Goal: Transaction & Acquisition: Obtain resource

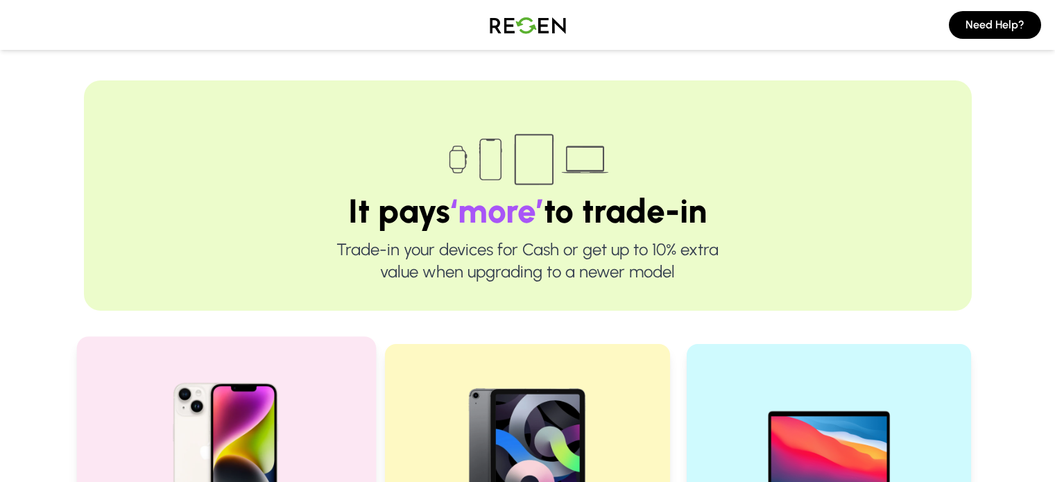
scroll to position [277, 0]
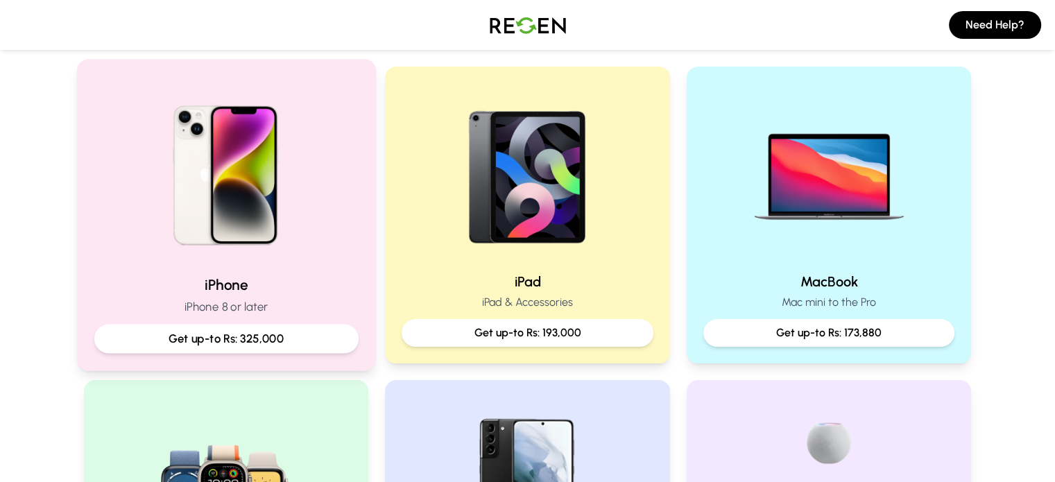
click at [239, 178] on img at bounding box center [225, 170] width 187 height 187
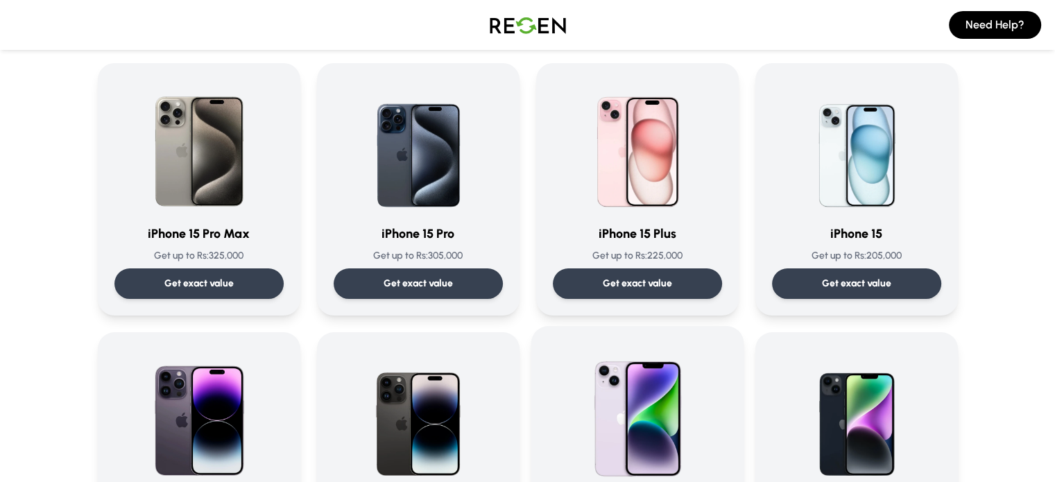
scroll to position [277, 0]
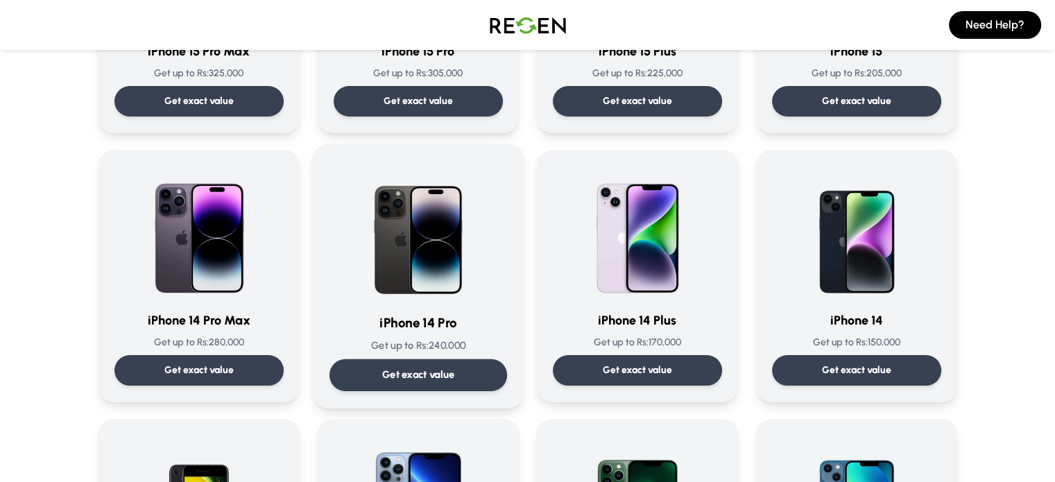
click at [416, 254] on img at bounding box center [418, 231] width 140 height 140
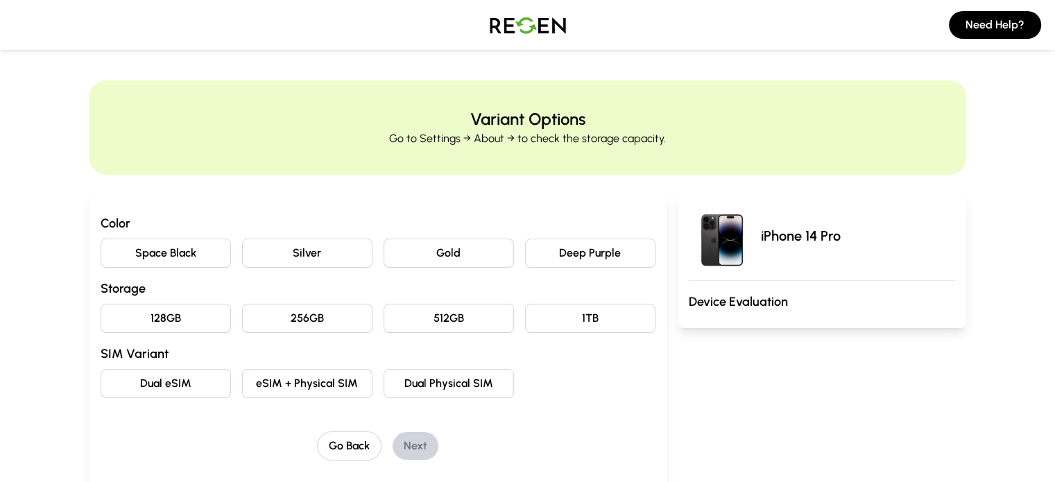
click at [573, 254] on button "Deep Purple" at bounding box center [590, 253] width 130 height 29
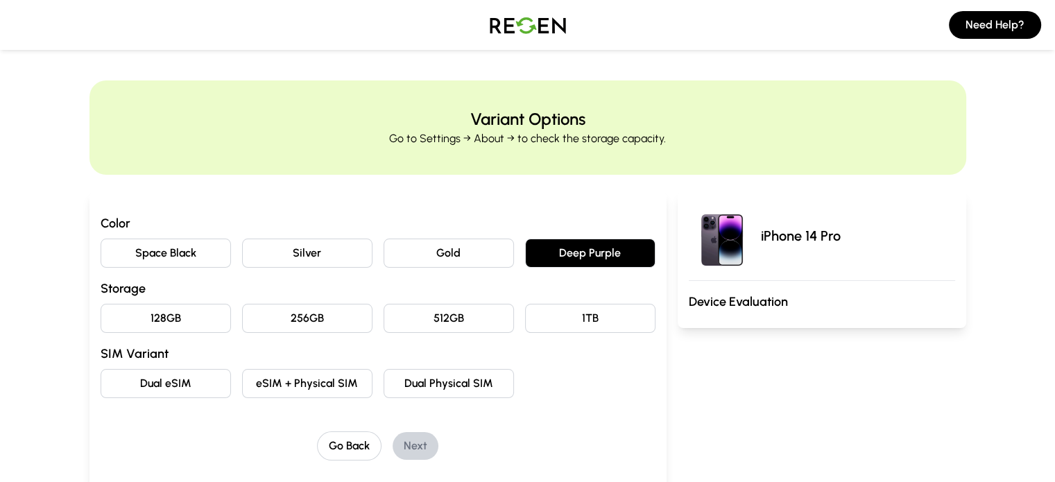
click at [182, 313] on div "128GB 256GB 512GB 1TB" at bounding box center [378, 318] width 555 height 29
click at [259, 332] on button "256GB" at bounding box center [307, 318] width 130 height 29
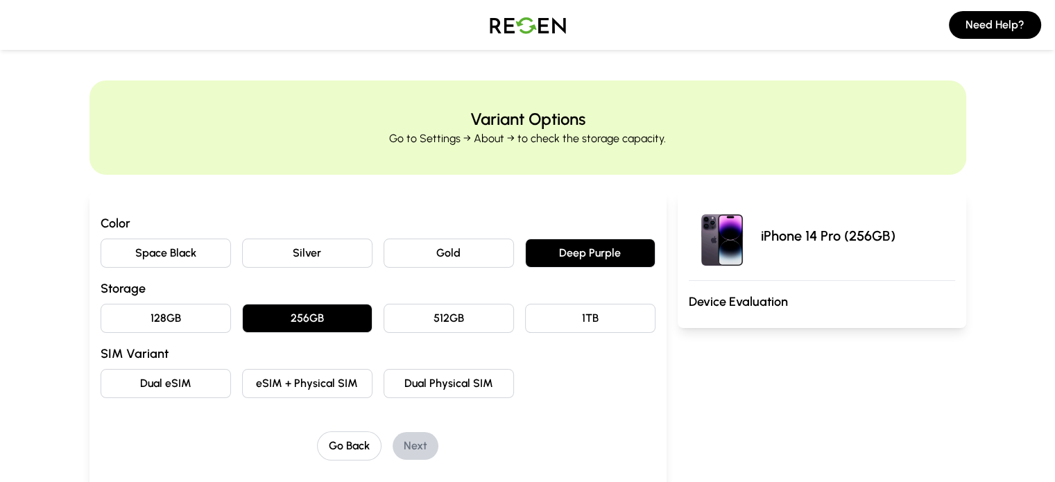
click at [437, 388] on button "Dual Physical SIM" at bounding box center [448, 383] width 130 height 29
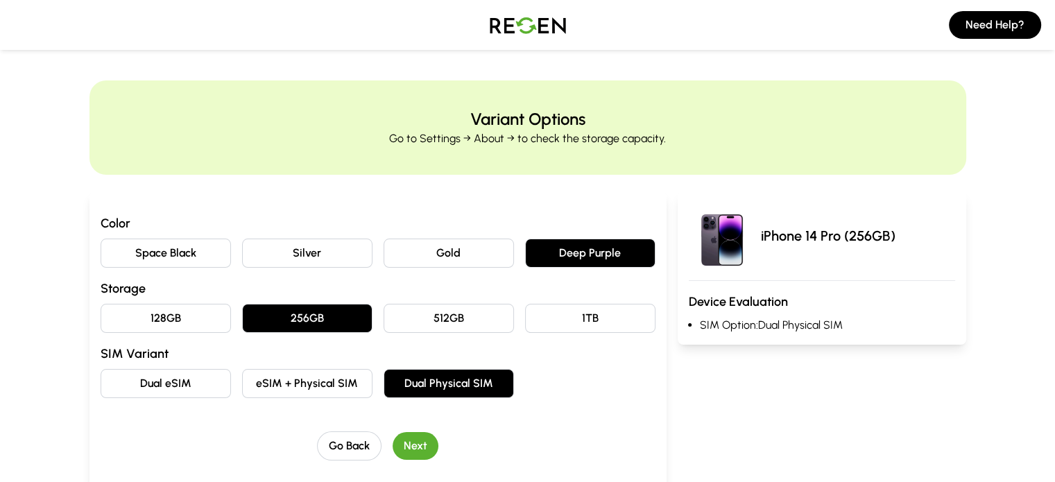
click at [392, 436] on button "Next" at bounding box center [415, 446] width 46 height 28
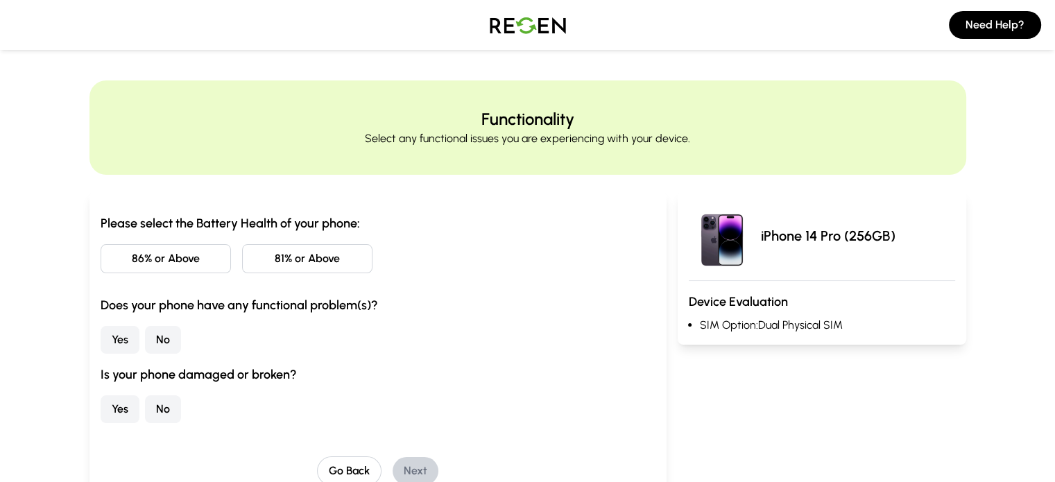
click at [126, 268] on button "86% or Above" at bounding box center [166, 258] width 130 height 29
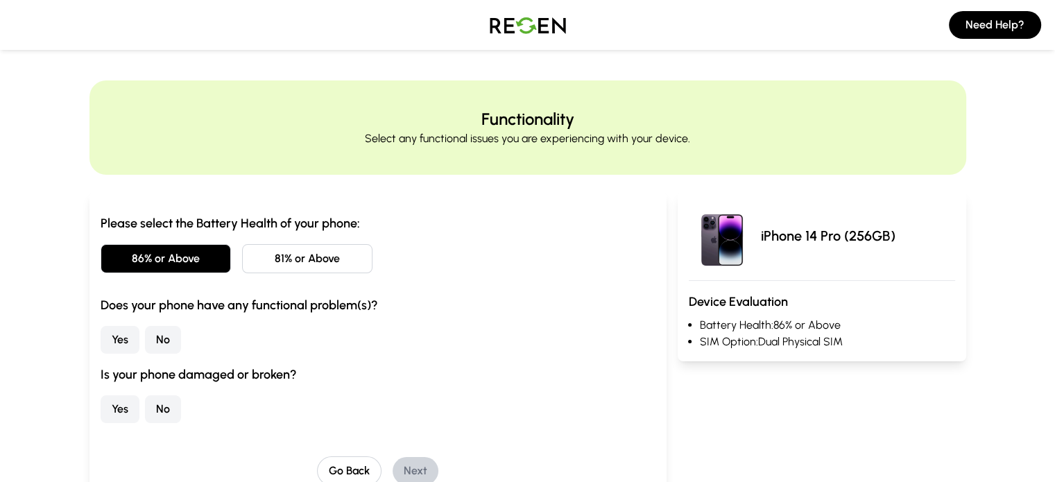
click at [145, 342] on button "No" at bounding box center [163, 340] width 36 height 28
click at [101, 391] on div "Is your phone damaged or broken? Yes No" at bounding box center [378, 394] width 555 height 58
click at [145, 413] on button "No" at bounding box center [163, 409] width 36 height 28
click at [392, 471] on button "Next" at bounding box center [415, 471] width 46 height 28
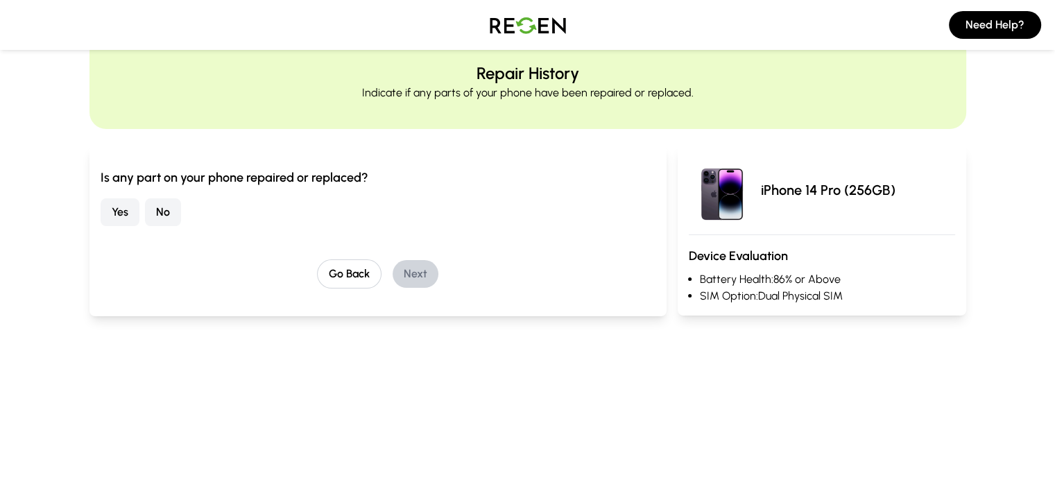
scroll to position [69, 0]
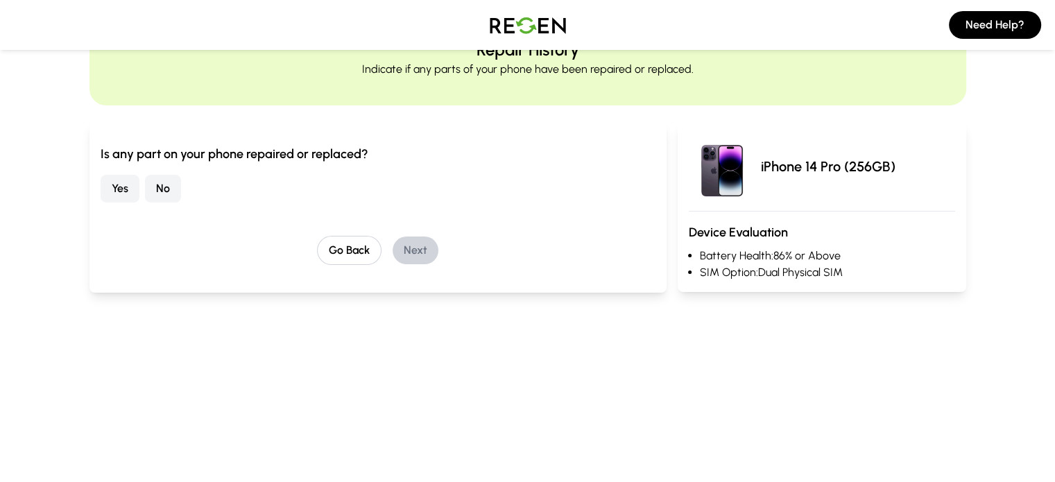
click at [145, 191] on button "No" at bounding box center [163, 189] width 36 height 28
click at [396, 248] on button "Next" at bounding box center [415, 250] width 46 height 28
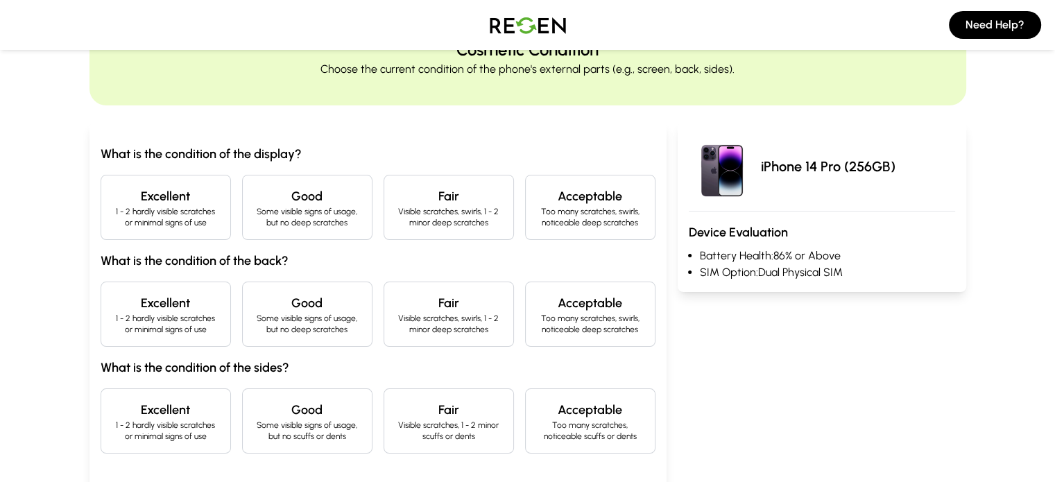
click at [112, 201] on h4 "Excellent" at bounding box center [165, 196] width 107 height 19
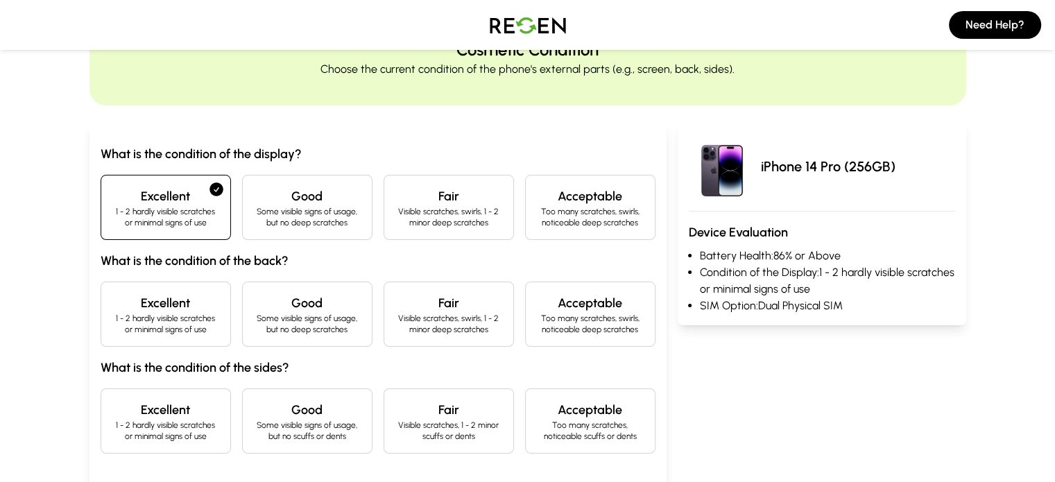
click at [101, 286] on div "Excellent 1 - 2 hardly visible scratches or minimal signs of use" at bounding box center [166, 313] width 130 height 65
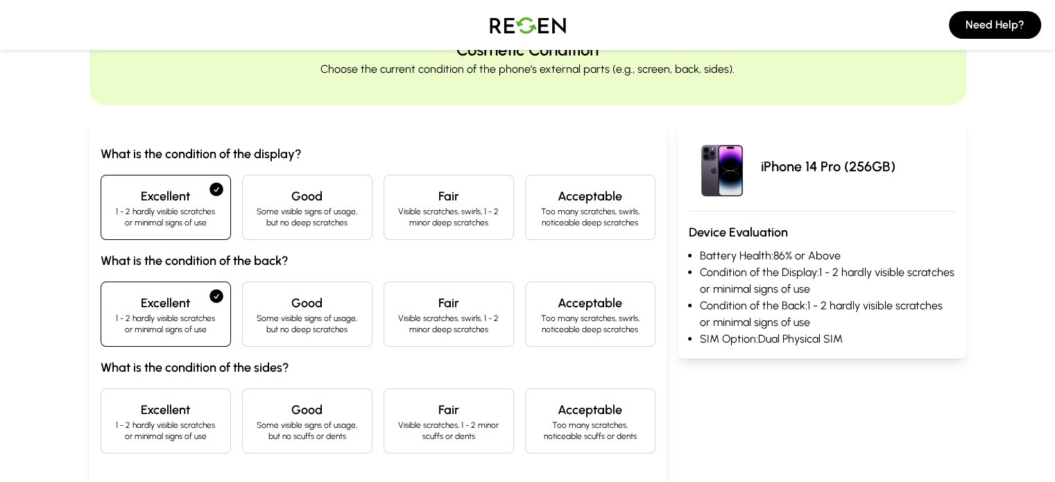
click at [101, 374] on h3 "What is the condition of the sides?" at bounding box center [378, 367] width 555 height 19
click at [121, 408] on h4 "Excellent" at bounding box center [165, 409] width 107 height 19
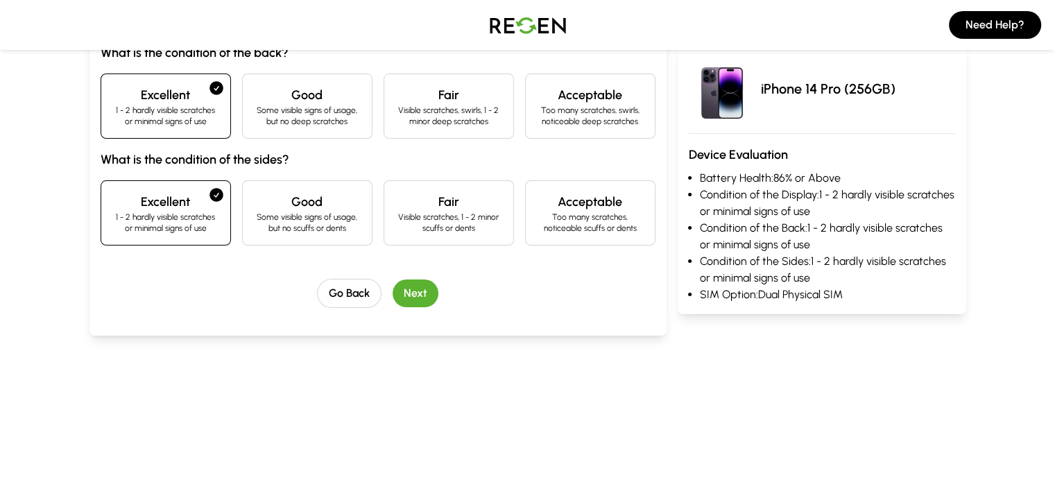
click at [392, 284] on button "Next" at bounding box center [415, 293] width 46 height 28
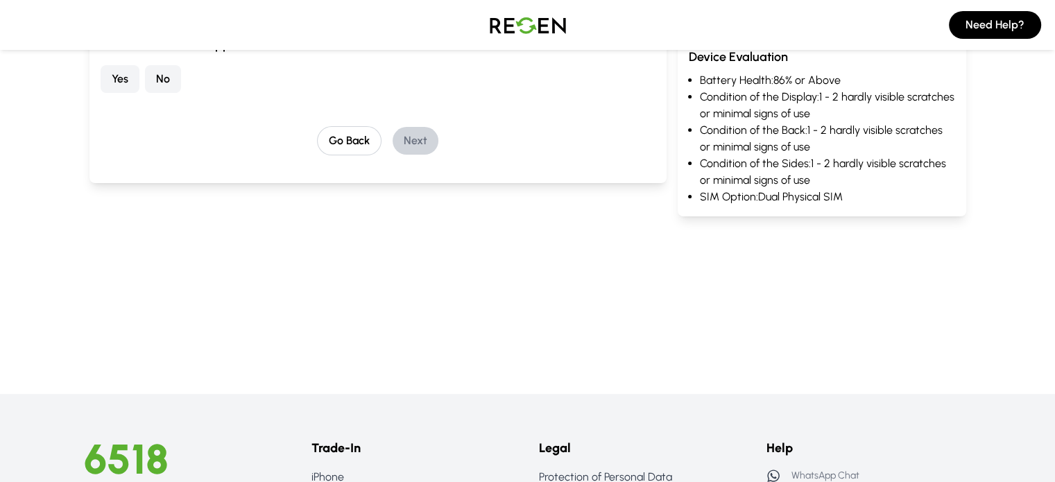
scroll to position [108, 0]
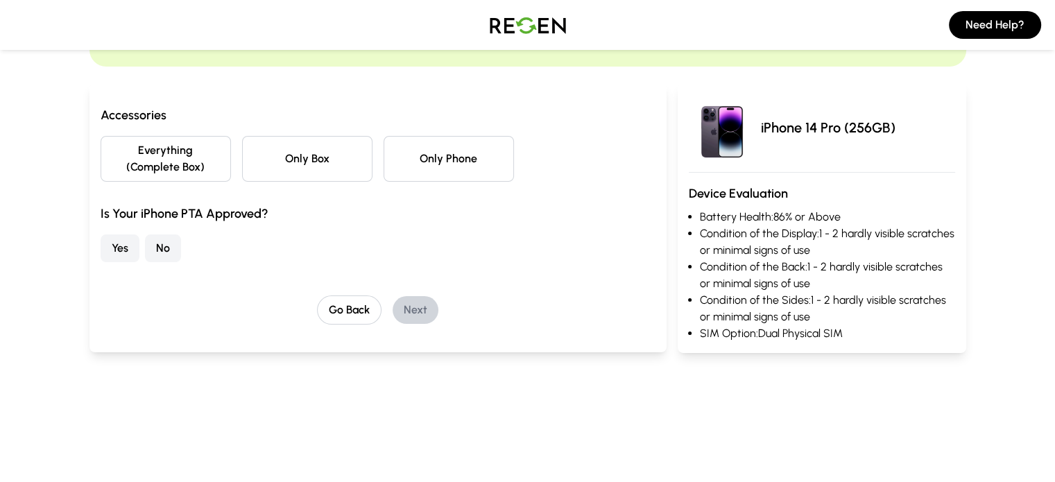
click at [121, 157] on button "Everything (Complete Box)" at bounding box center [166, 159] width 130 height 46
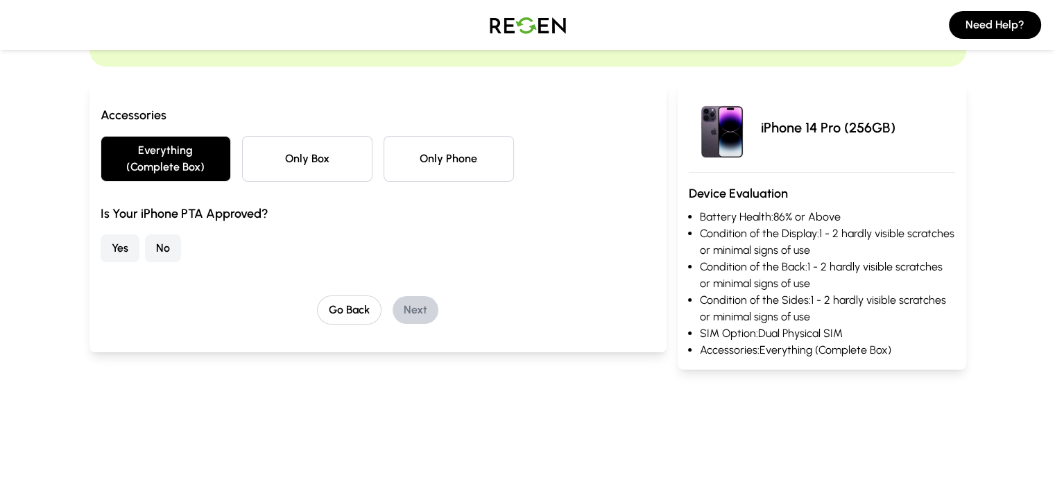
click at [101, 234] on button "Yes" at bounding box center [120, 248] width 39 height 28
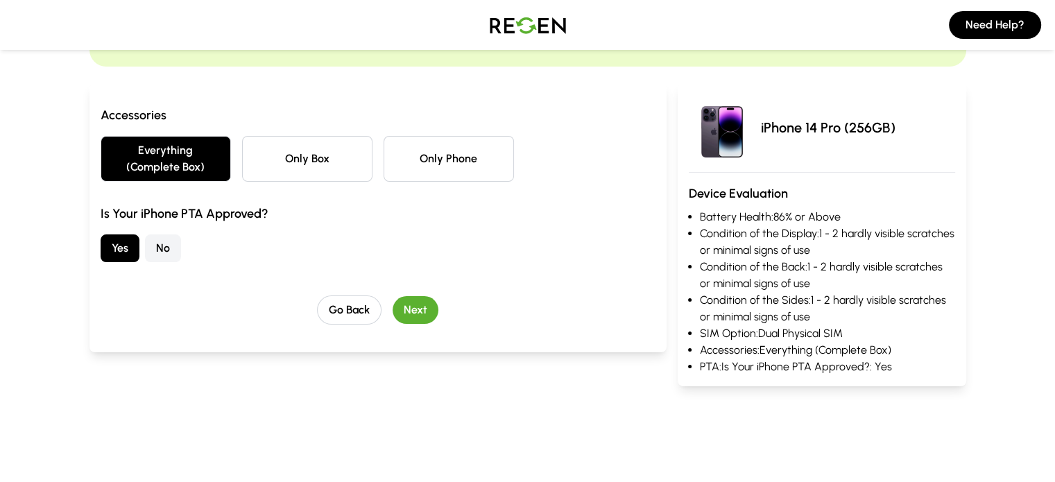
click at [392, 296] on button "Next" at bounding box center [415, 310] width 46 height 28
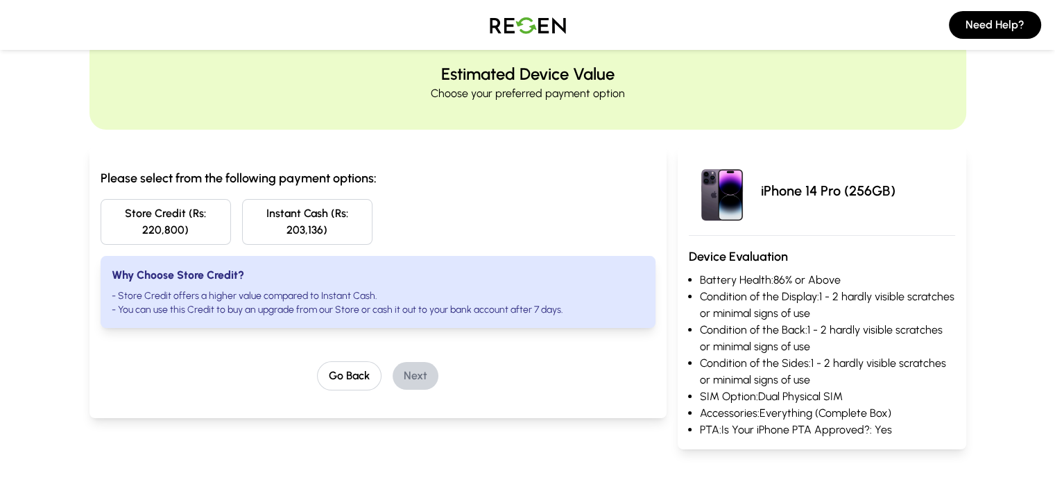
scroll to position [0, 0]
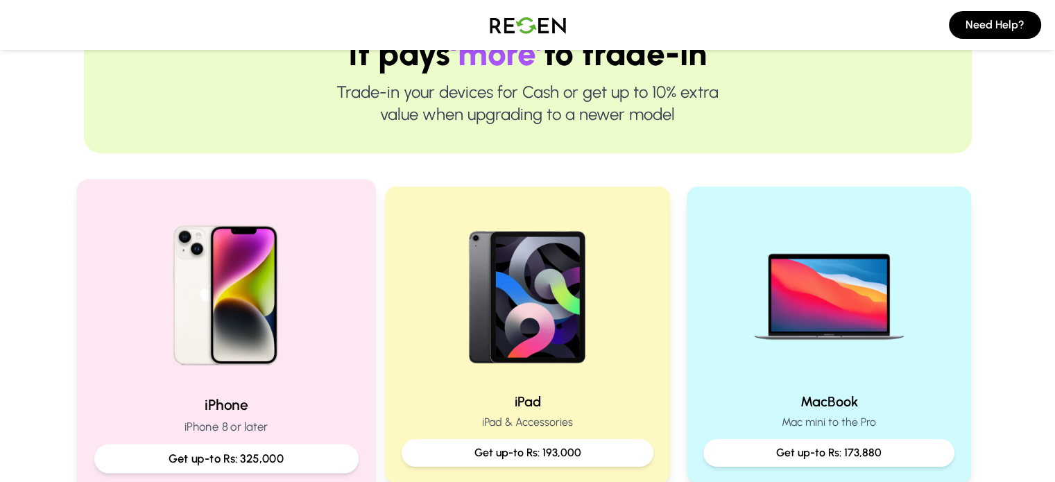
scroll to position [208, 0]
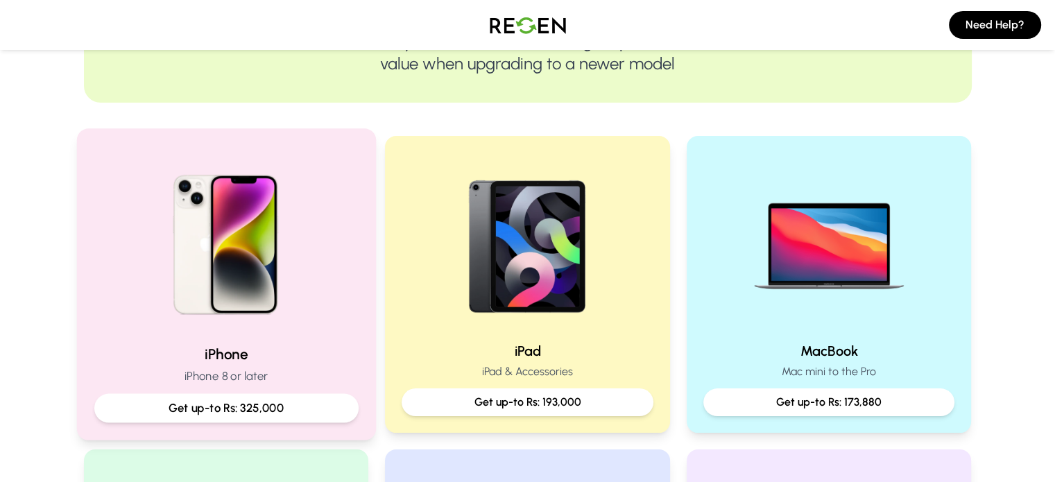
click at [281, 329] on img at bounding box center [225, 239] width 187 height 187
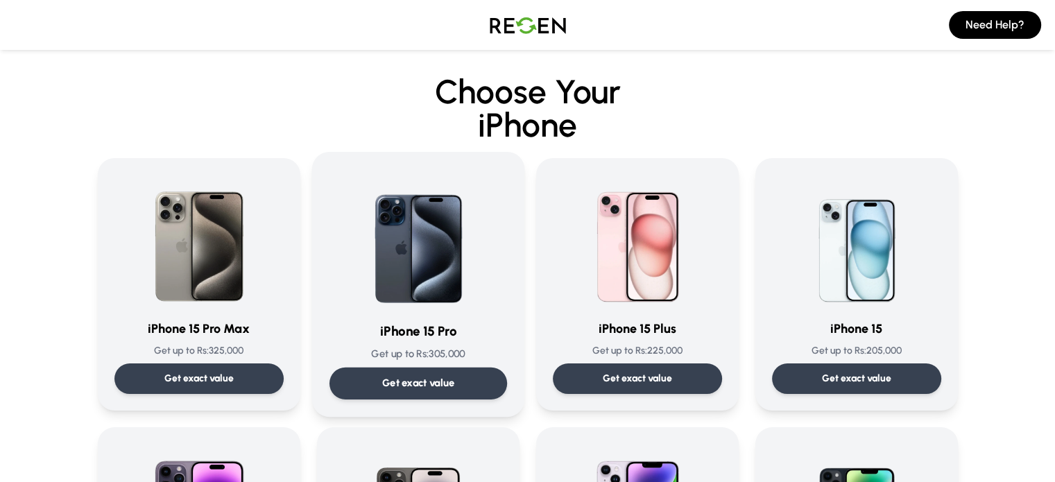
click at [471, 248] on img at bounding box center [418, 239] width 140 height 140
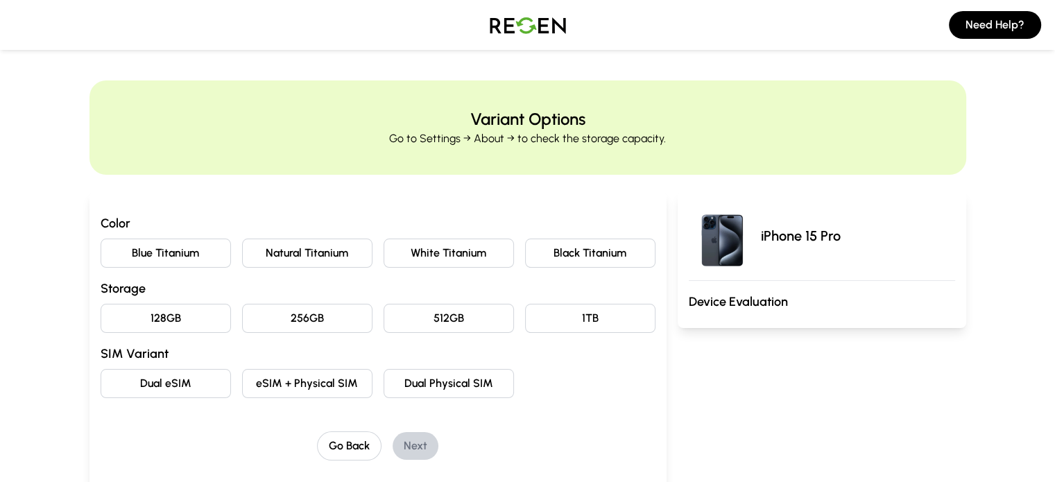
click at [270, 249] on button "Natural Titanium" at bounding box center [307, 253] width 130 height 29
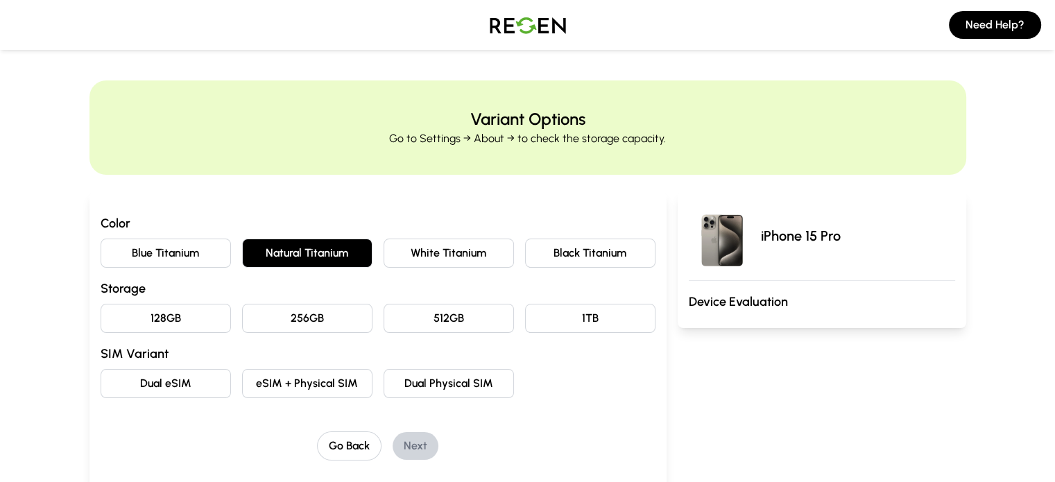
click at [264, 309] on button "256GB" at bounding box center [307, 318] width 130 height 29
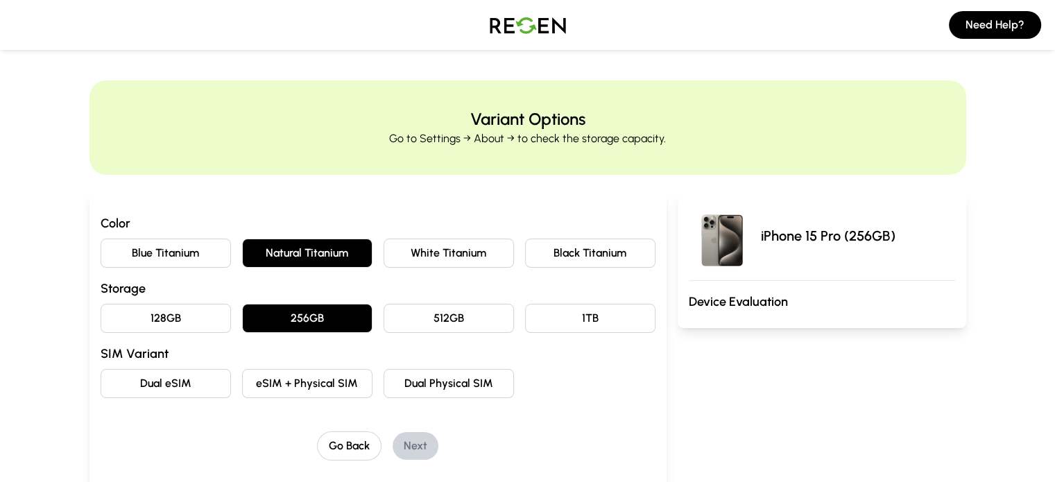
click at [268, 388] on button "eSIM + Physical SIM" at bounding box center [307, 383] width 130 height 29
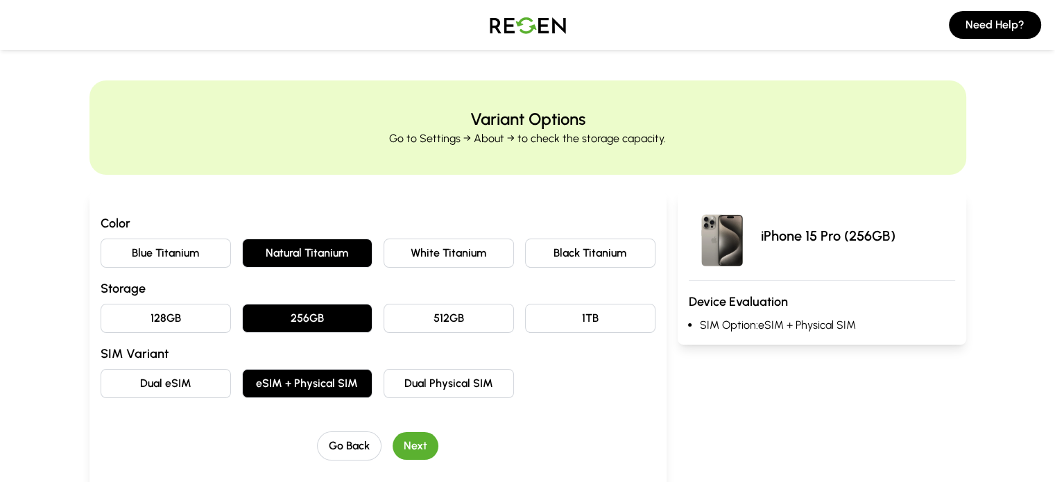
click at [392, 443] on button "Next" at bounding box center [415, 446] width 46 height 28
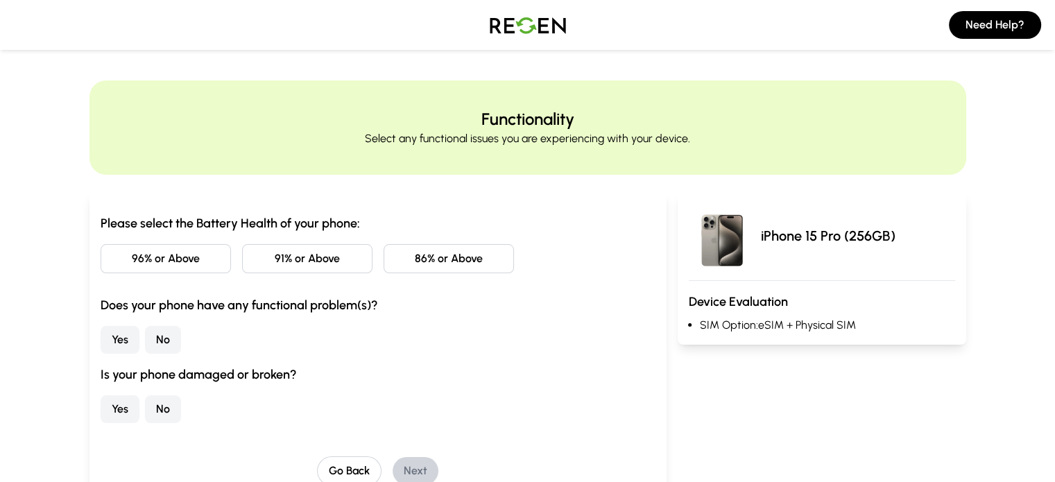
click at [122, 245] on button "96% or Above" at bounding box center [166, 258] width 130 height 29
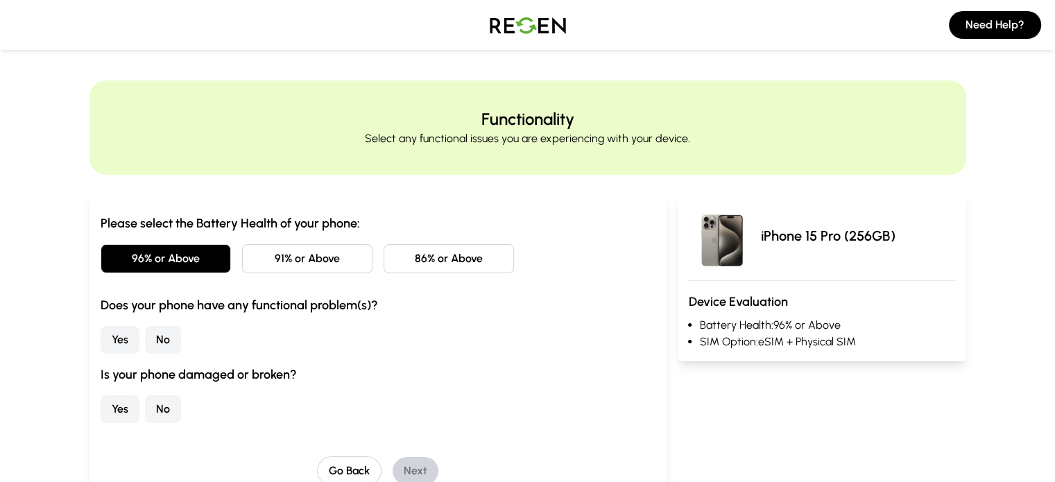
click at [145, 336] on button "No" at bounding box center [163, 340] width 36 height 28
click at [145, 404] on button "No" at bounding box center [163, 409] width 36 height 28
click at [396, 466] on button "Next" at bounding box center [415, 471] width 46 height 28
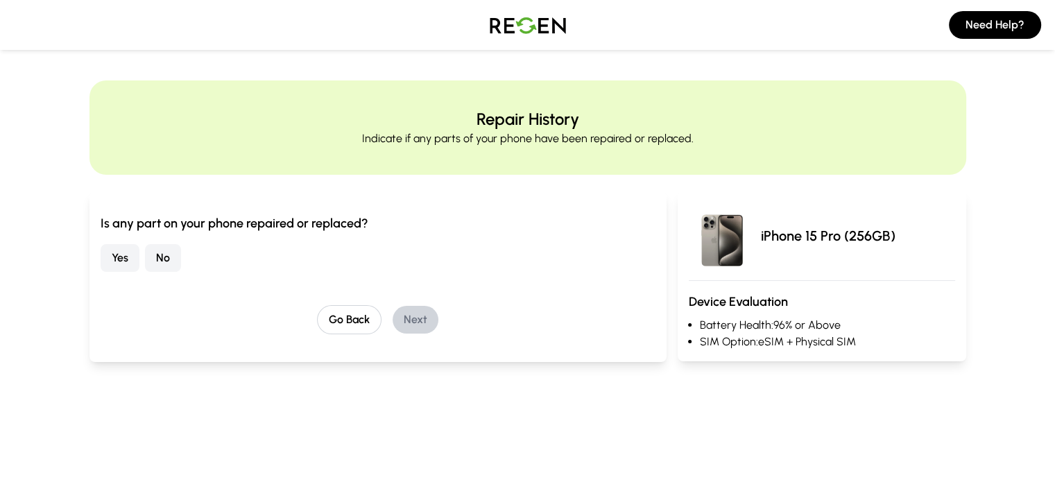
click at [145, 268] on button "No" at bounding box center [163, 258] width 36 height 28
click at [403, 310] on button "Next" at bounding box center [415, 320] width 46 height 28
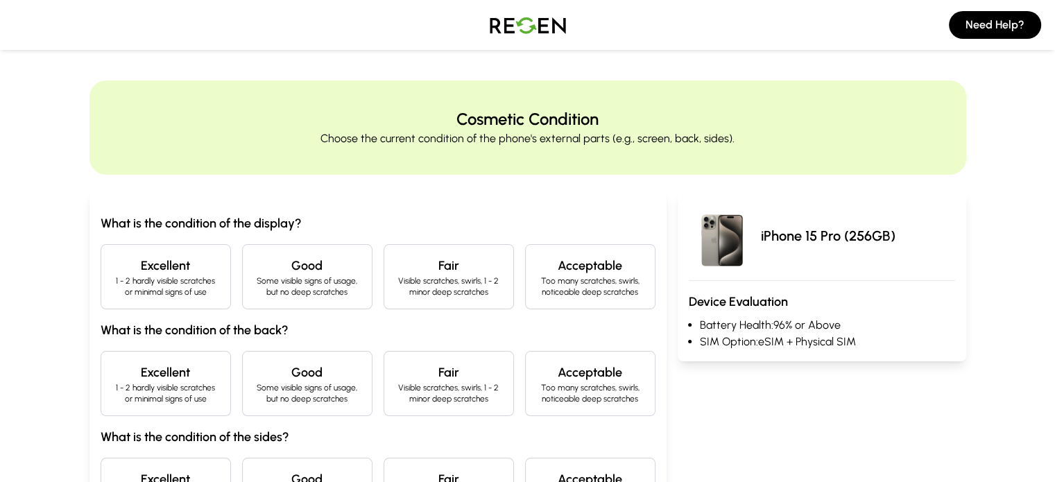
click at [128, 293] on p "1 - 2 hardly visible scratches or minimal signs of use" at bounding box center [165, 286] width 107 height 22
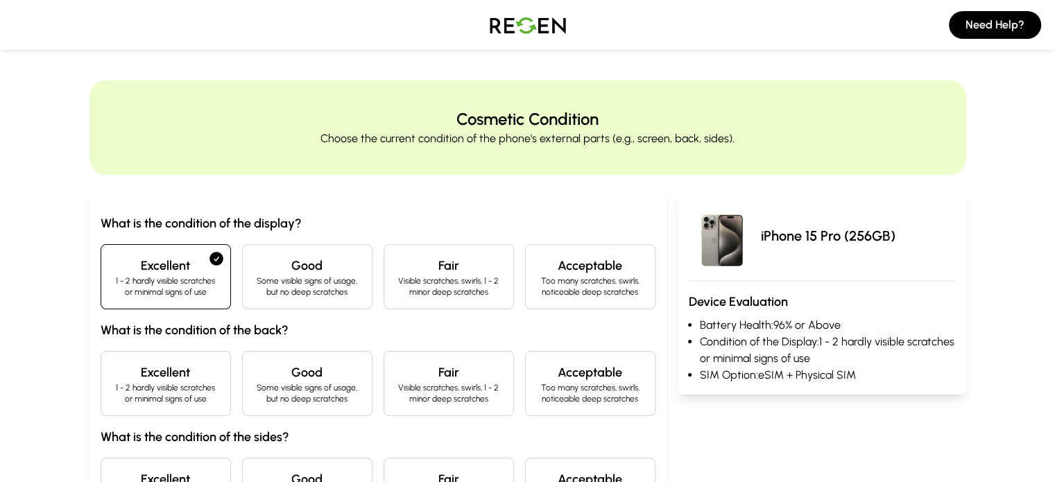
click at [112, 394] on p "1 - 2 hardly visible scratches or minimal signs of use" at bounding box center [165, 393] width 107 height 22
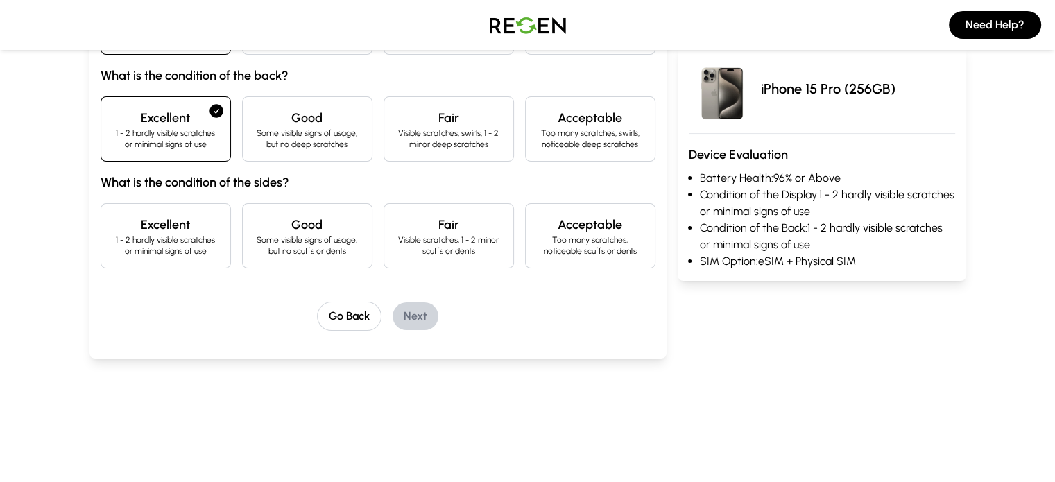
scroll to position [347, 0]
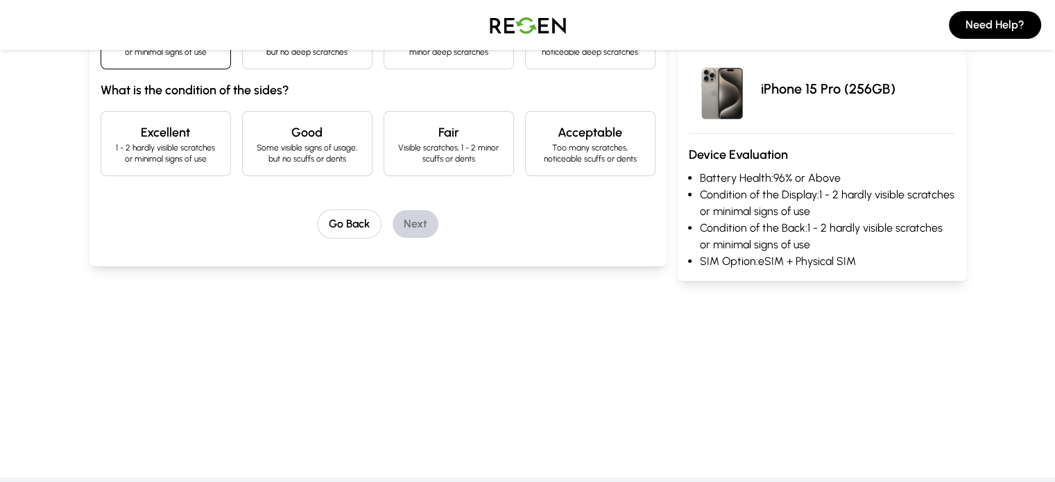
click at [118, 123] on h4 "Excellent" at bounding box center [165, 132] width 107 height 19
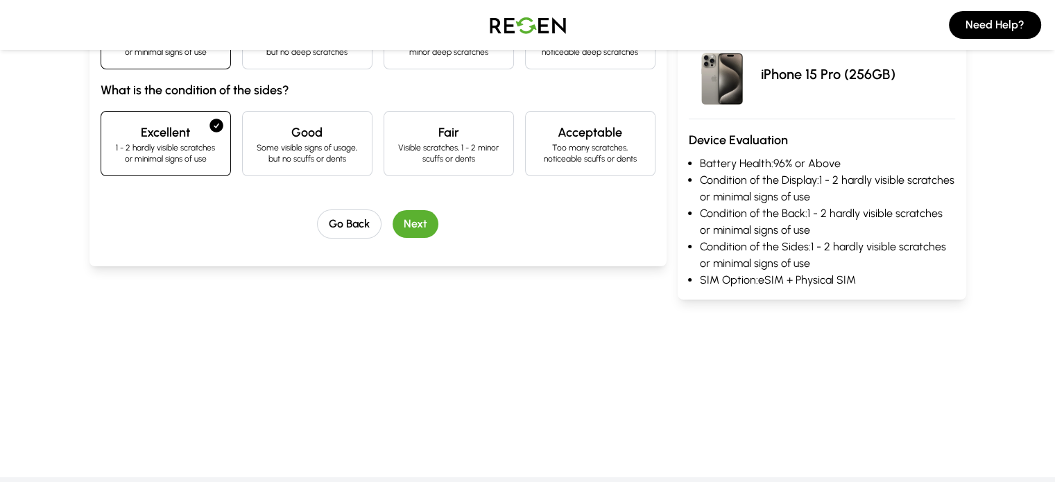
click at [405, 220] on button "Next" at bounding box center [415, 224] width 46 height 28
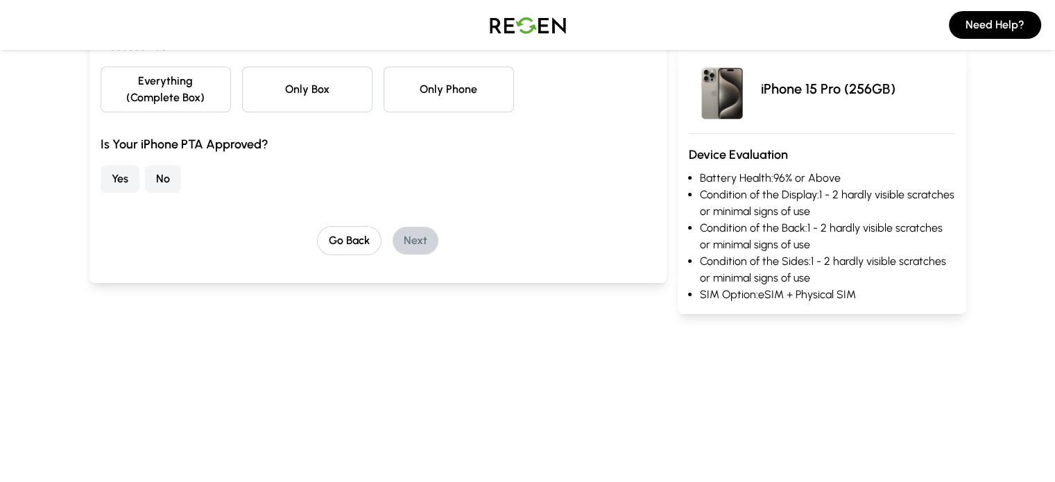
scroll to position [39, 0]
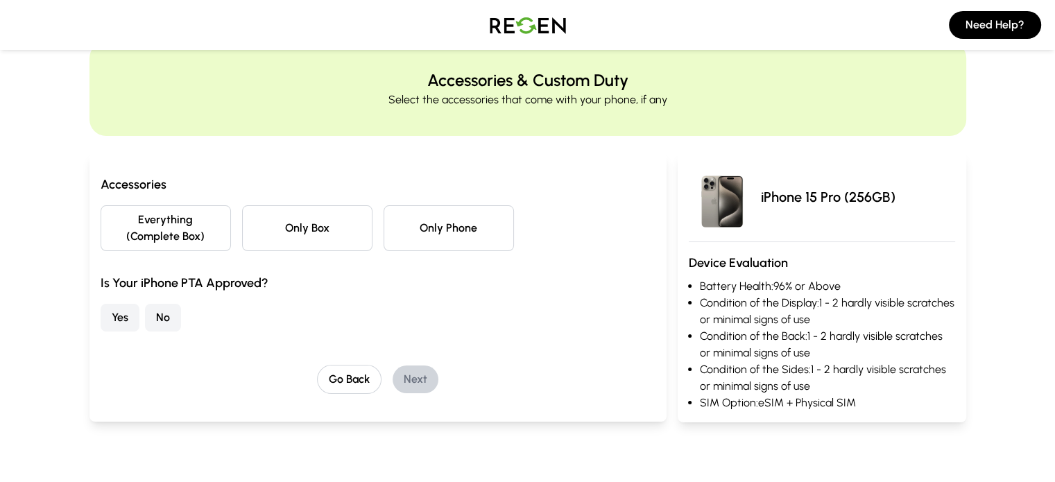
click at [137, 232] on button "Everything (Complete Box)" at bounding box center [166, 228] width 130 height 46
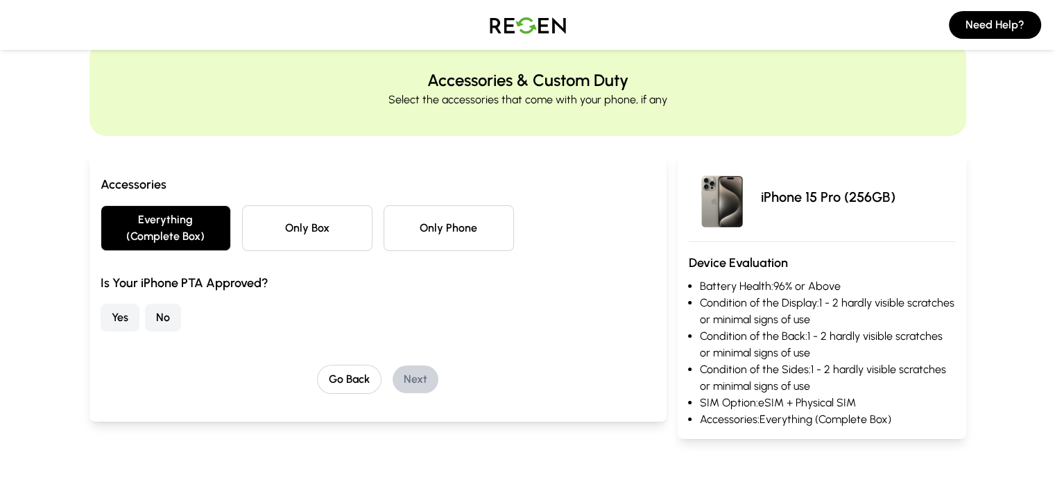
click at [145, 309] on button "No" at bounding box center [163, 318] width 36 height 28
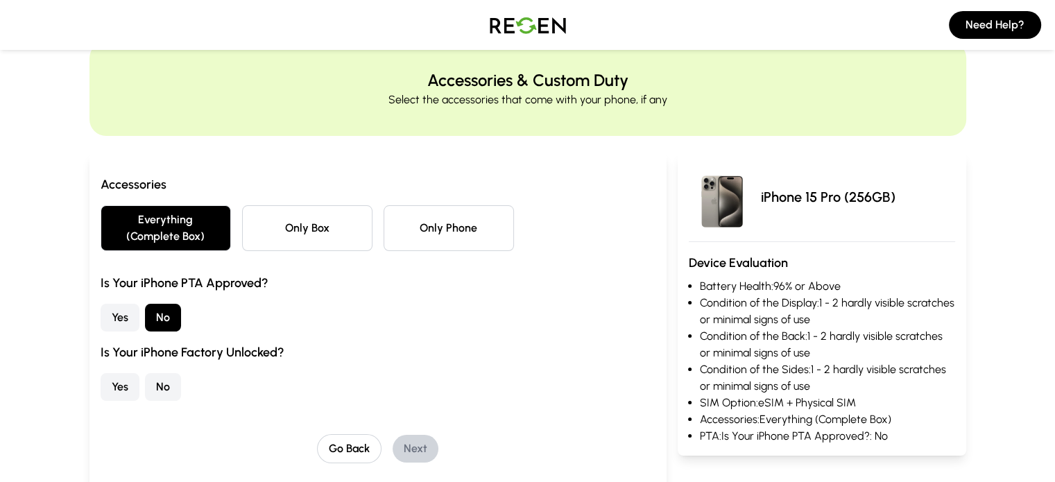
click at [101, 373] on button "Yes" at bounding box center [120, 387] width 39 height 28
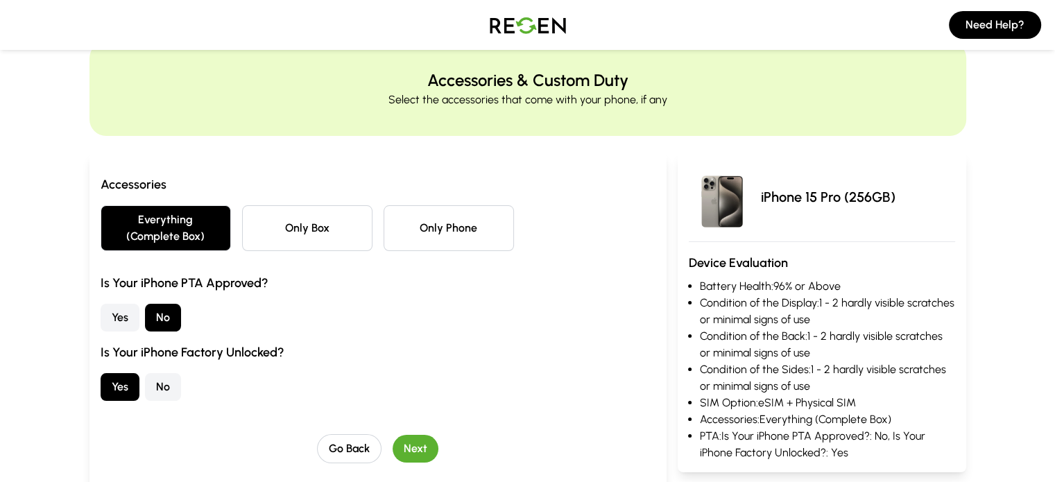
click at [397, 435] on button "Next" at bounding box center [415, 449] width 46 height 28
